Goal: Task Accomplishment & Management: Manage account settings

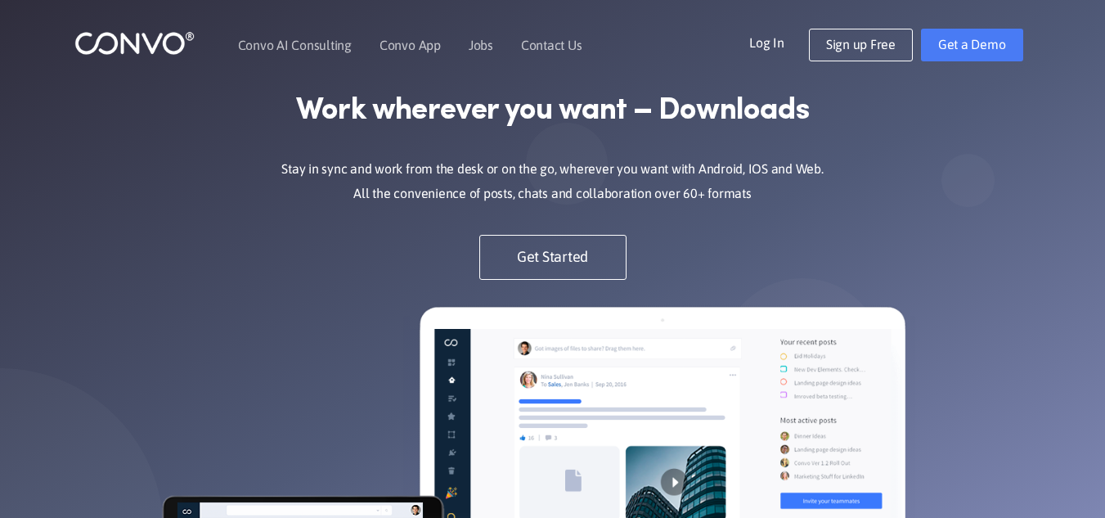
click at [756, 43] on link "Log In" at bounding box center [779, 42] width 60 height 26
drag, startPoint x: 0, startPoint y: 0, endPoint x: 793, endPoint y: 51, distance: 794.9
click at [793, 51] on link "Log In" at bounding box center [779, 42] width 60 height 26
click at [767, 37] on link "Log In" at bounding box center [779, 42] width 60 height 26
